Goal: Information Seeking & Learning: Learn about a topic

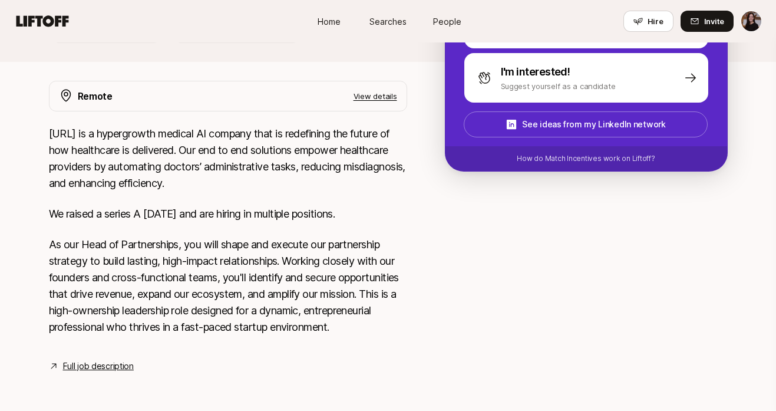
scroll to position [308, 0]
click at [100, 371] on link "Full job description" at bounding box center [98, 366] width 71 height 14
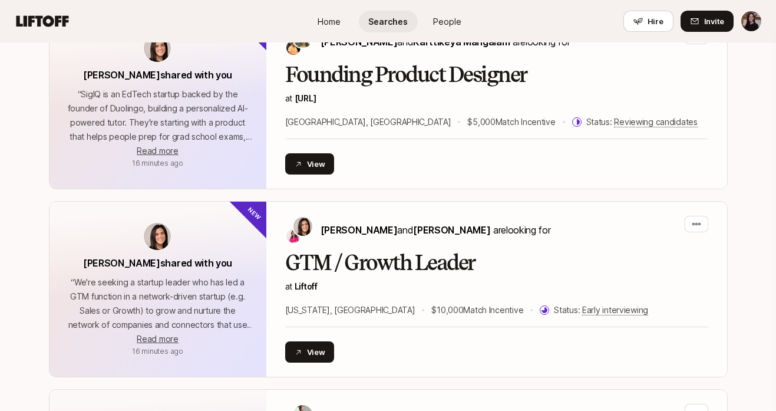
scroll to position [2112, 0]
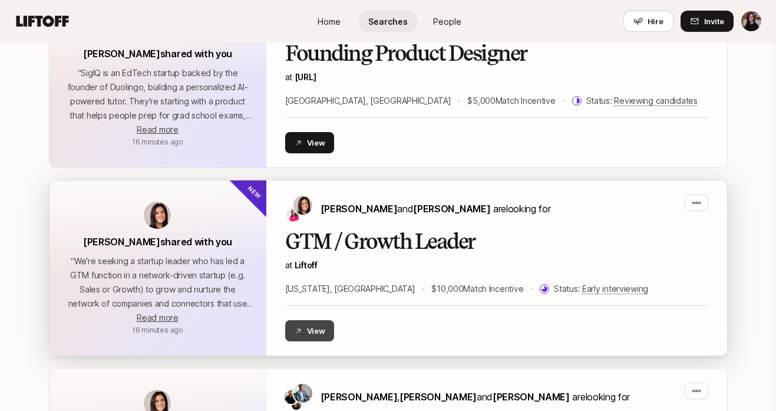
click at [319, 327] on button "View" at bounding box center [309, 330] width 49 height 21
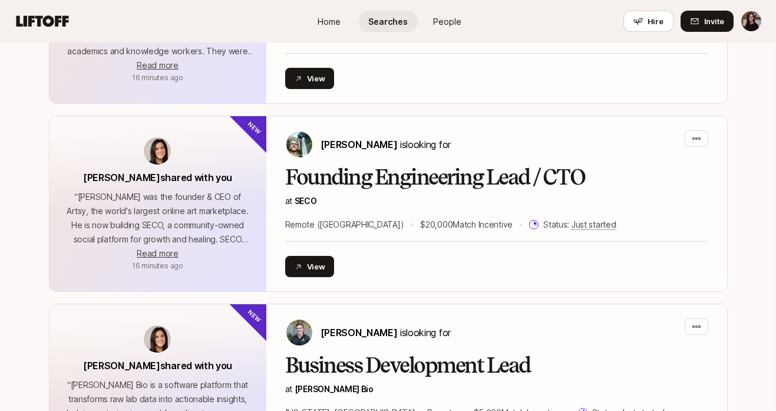
scroll to position [0, 0]
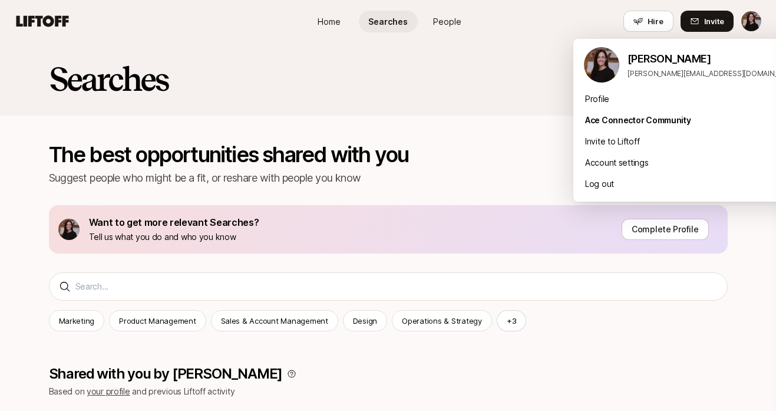
click at [751, 22] on html "Home Searches People Hire Home Searches People Hire Hire Invite Searches The be…" at bounding box center [388, 205] width 776 height 411
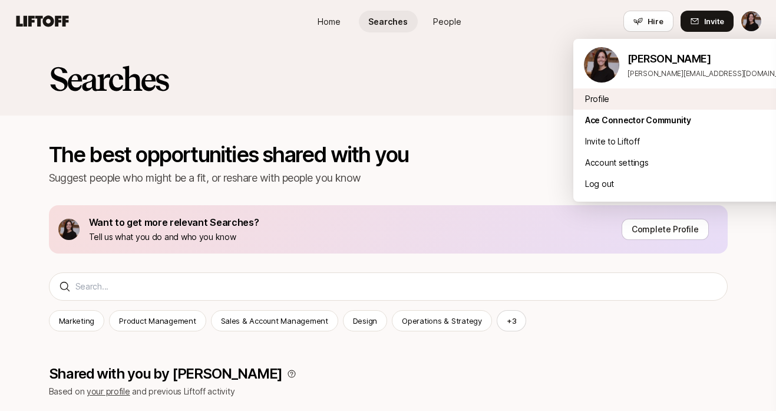
click at [601, 103] on div "Profile" at bounding box center [691, 98] width 236 height 21
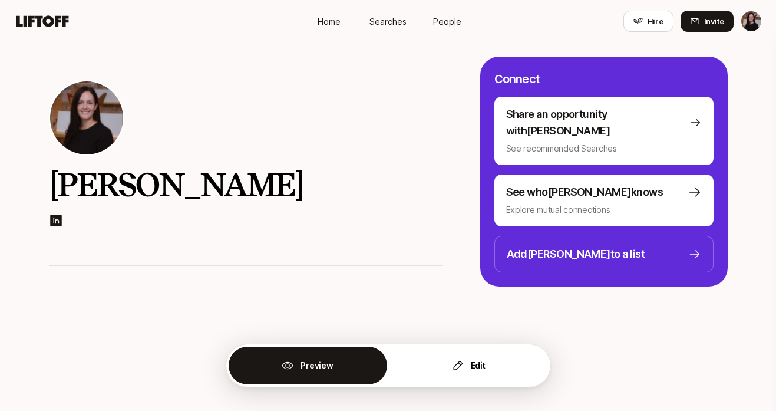
scroll to position [8, 0]
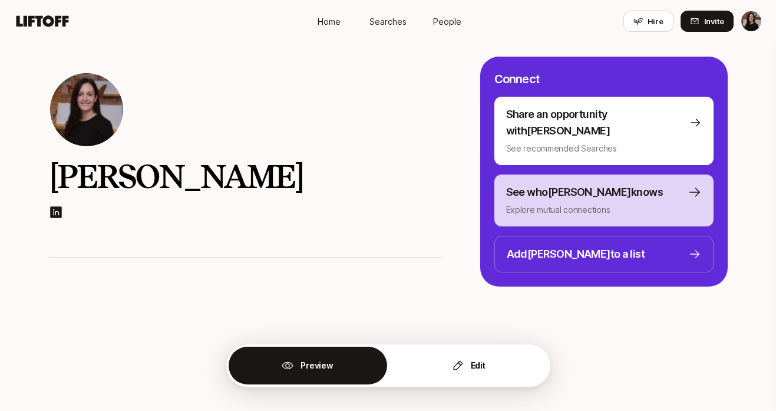
click at [604, 184] on p "See who Leandra knows" at bounding box center [584, 192] width 157 height 16
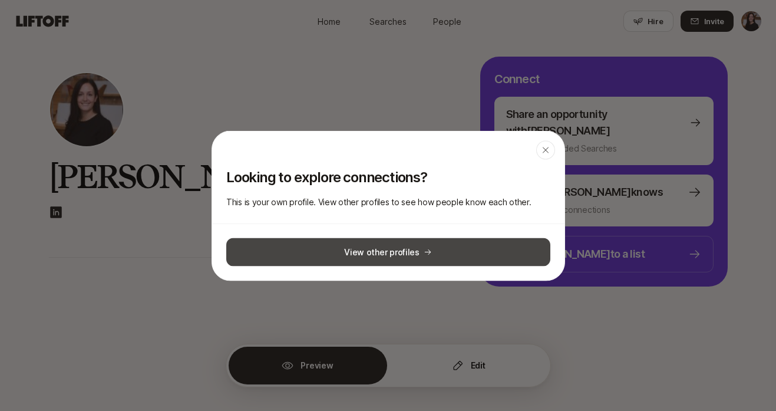
click at [427, 257] on button "View other profiles" at bounding box center [388, 251] width 324 height 28
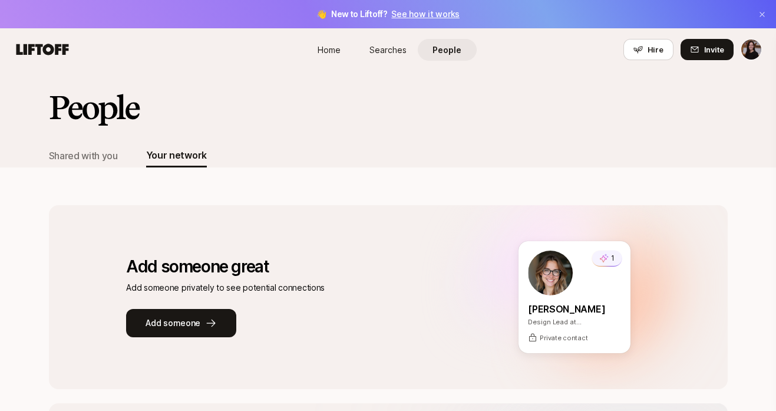
click at [387, 49] on span "Searches" at bounding box center [387, 50] width 37 height 12
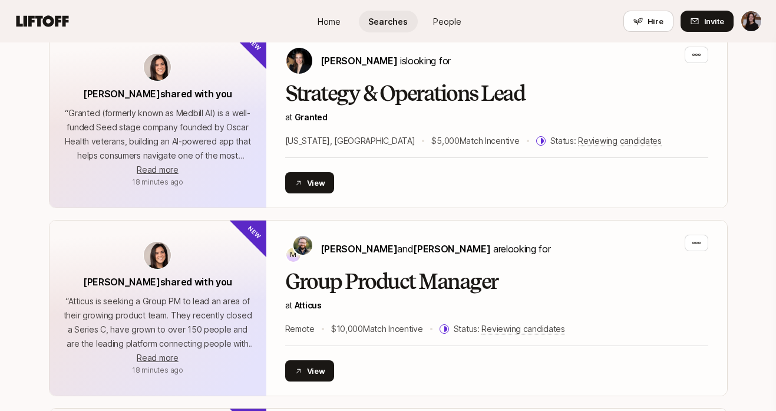
scroll to position [1509, 0]
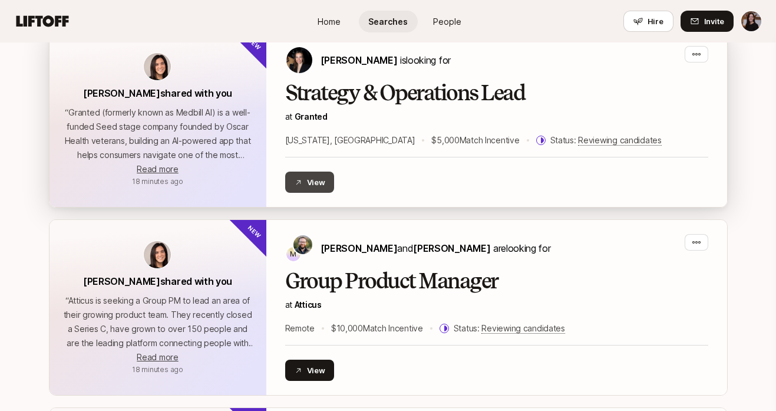
click at [319, 180] on button "View" at bounding box center [309, 181] width 49 height 21
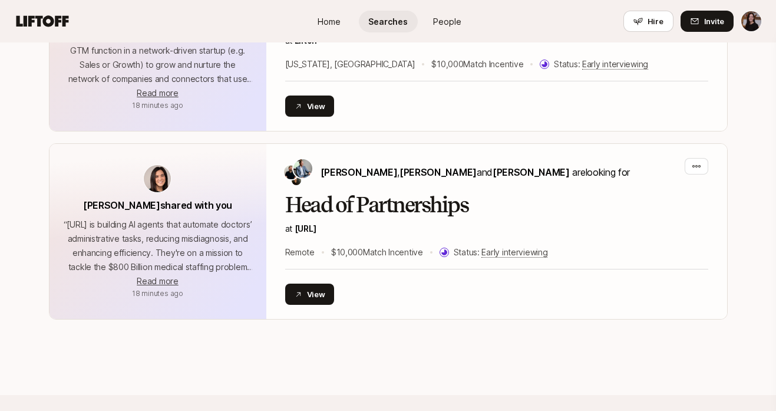
scroll to position [2338, 0]
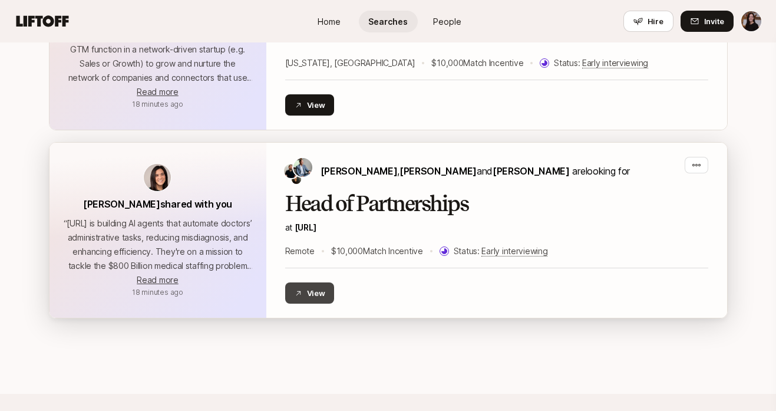
click at [318, 291] on button "View" at bounding box center [309, 292] width 49 height 21
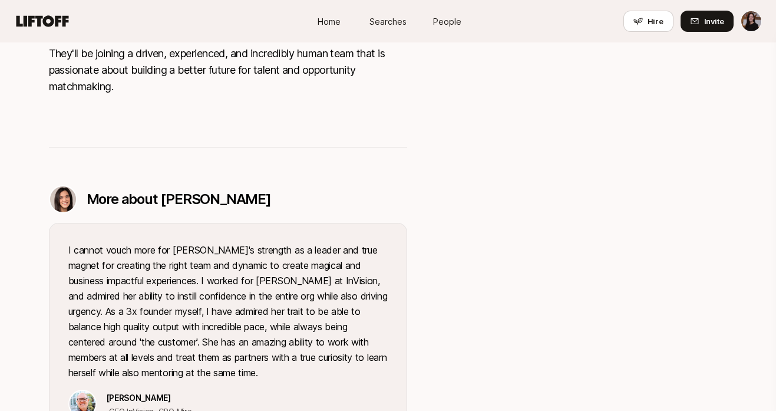
scroll to position [961, 0]
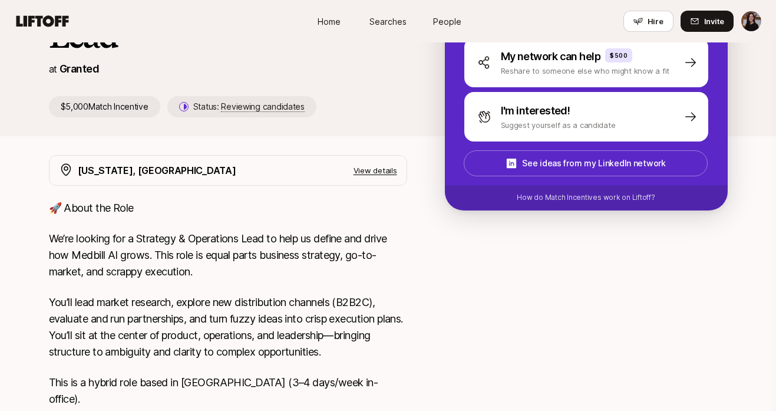
scroll to position [308, 0]
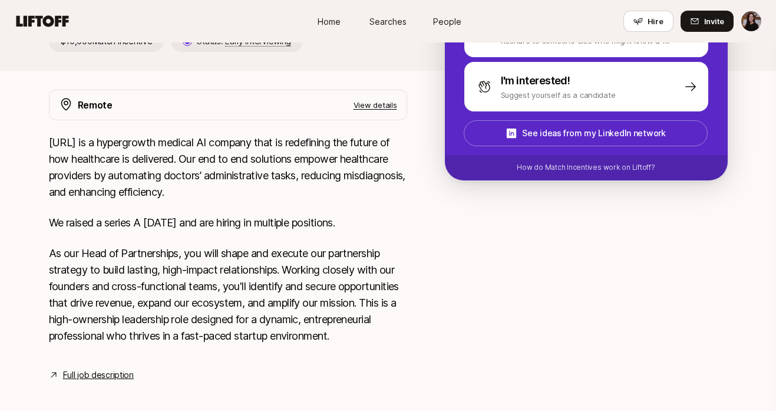
scroll to position [282, 0]
click at [91, 400] on div "Remote View details Sully.AI is a hypergrowth medical AI company that is redefi…" at bounding box center [388, 250] width 707 height 320
click at [93, 382] on link "Full job description" at bounding box center [98, 375] width 71 height 14
